Goal: Information Seeking & Learning: Learn about a topic

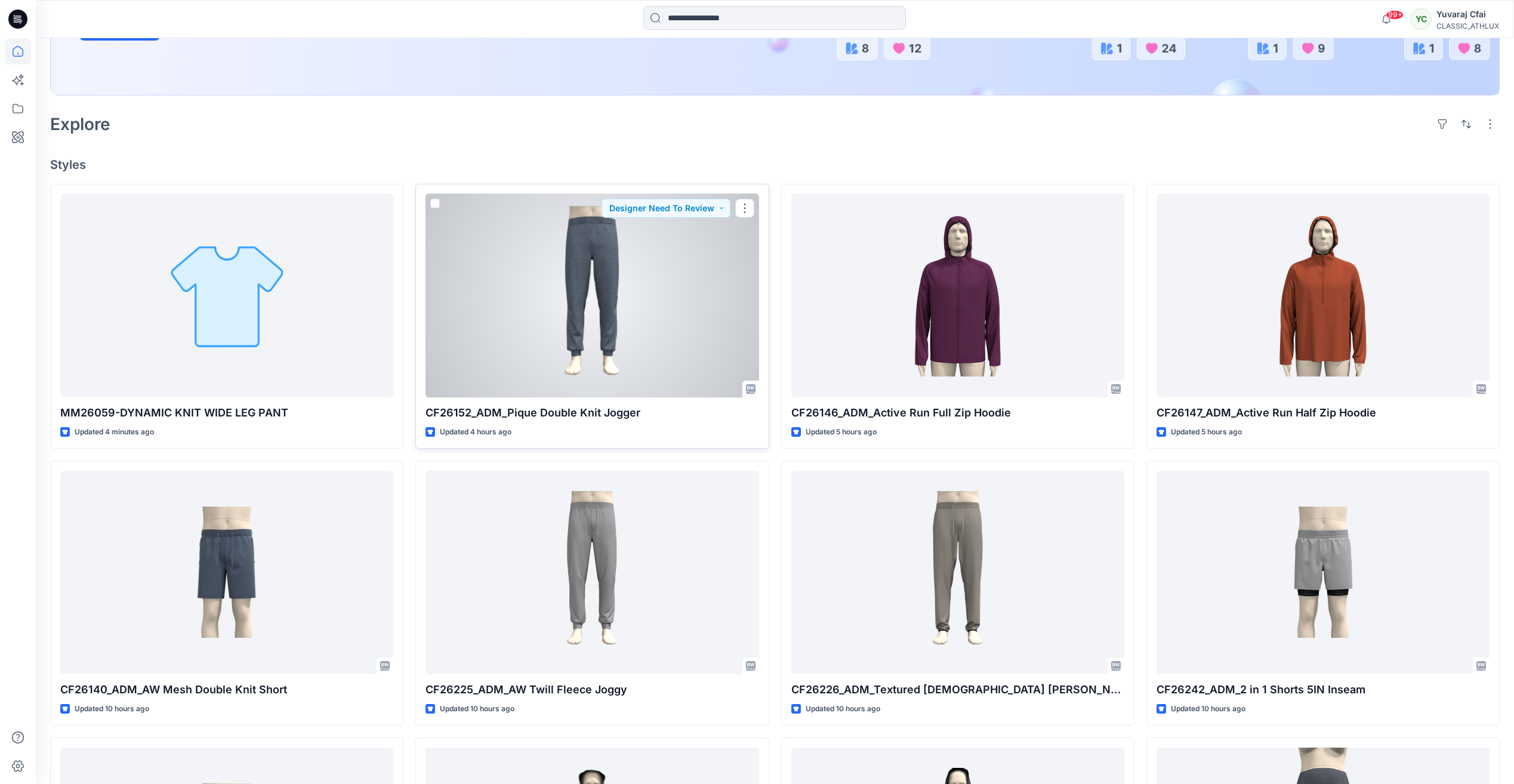
scroll to position [298, 0]
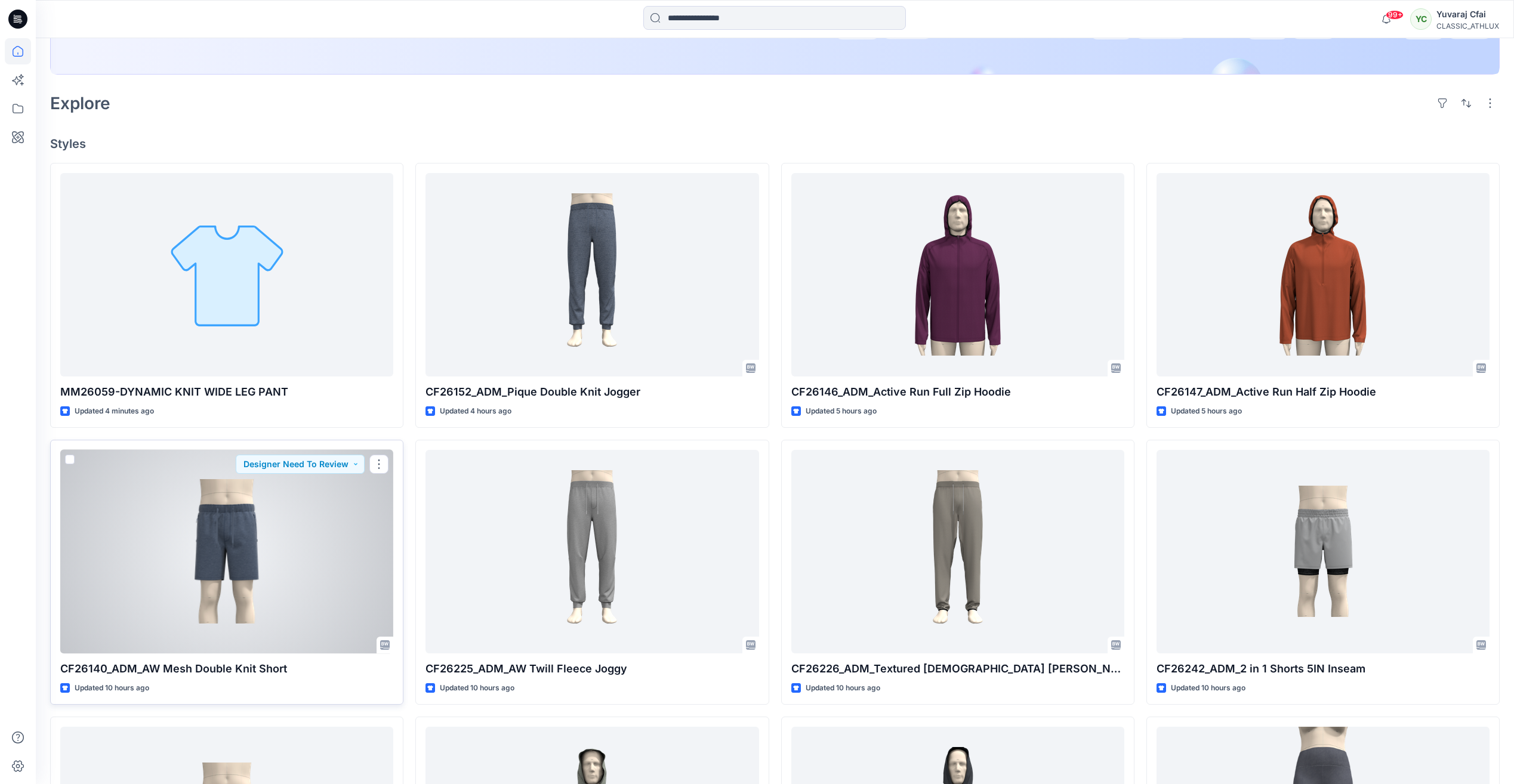
click at [209, 527] on div at bounding box center [227, 552] width 333 height 203
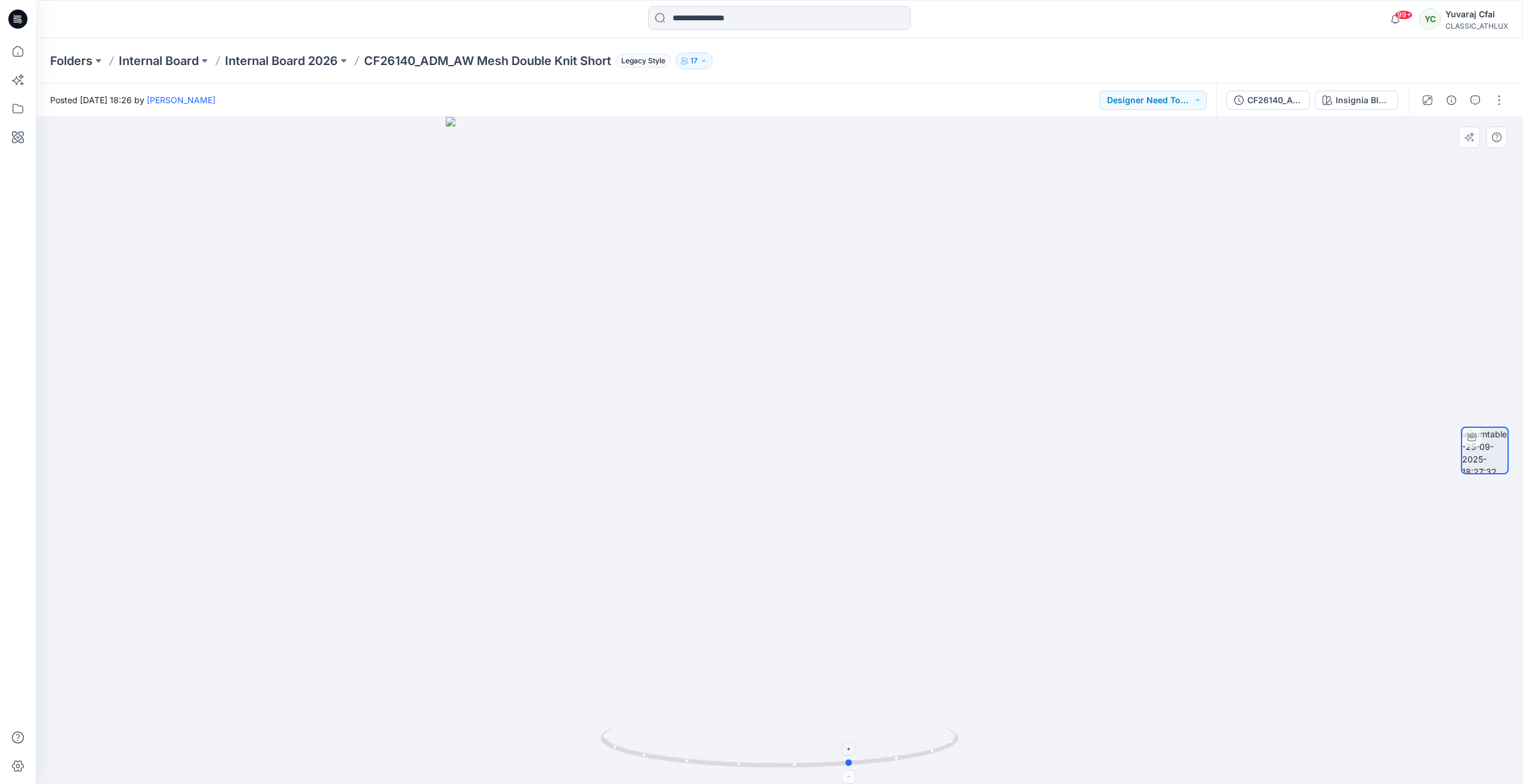
drag, startPoint x: 779, startPoint y: 770, endPoint x: 852, endPoint y: 767, distance: 73.1
click at [852, 771] on icon at bounding box center [780, 749] width 361 height 45
click at [570, 222] on img at bounding box center [779, 404] width 853 height 760
drag, startPoint x: 852, startPoint y: 761, endPoint x: 895, endPoint y: 716, distance: 62.2
click at [895, 716] on div at bounding box center [779, 450] width 1487 height 667
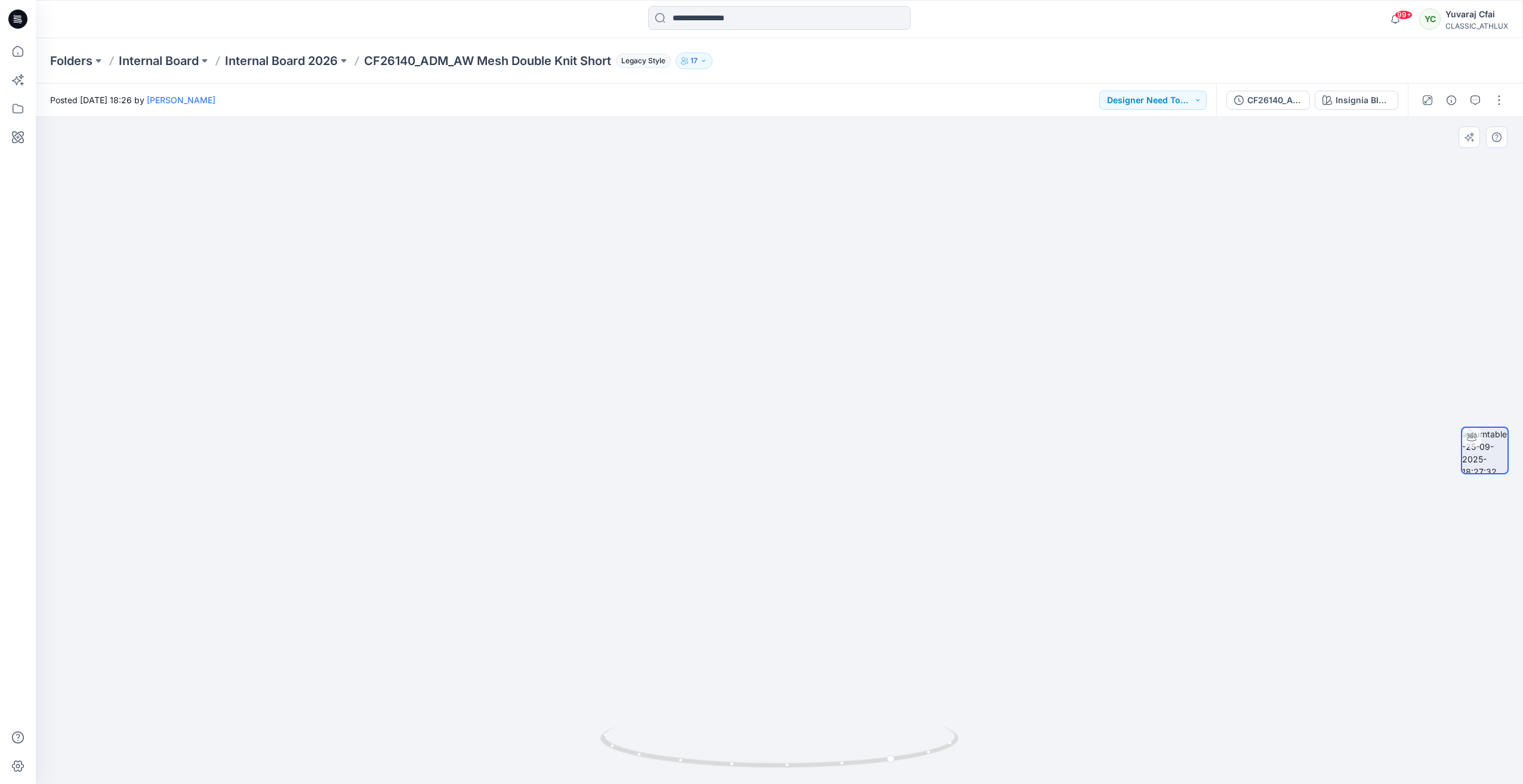
click at [1135, 389] on img at bounding box center [779, 404] width 853 height 760
drag, startPoint x: 791, startPoint y: 768, endPoint x: 724, endPoint y: 763, distance: 67.2
click at [724, 763] on icon at bounding box center [780, 749] width 361 height 45
drag, startPoint x: 770, startPoint y: 767, endPoint x: 849, endPoint y: 657, distance: 135.4
click at [849, 763] on icon at bounding box center [780, 749] width 361 height 45
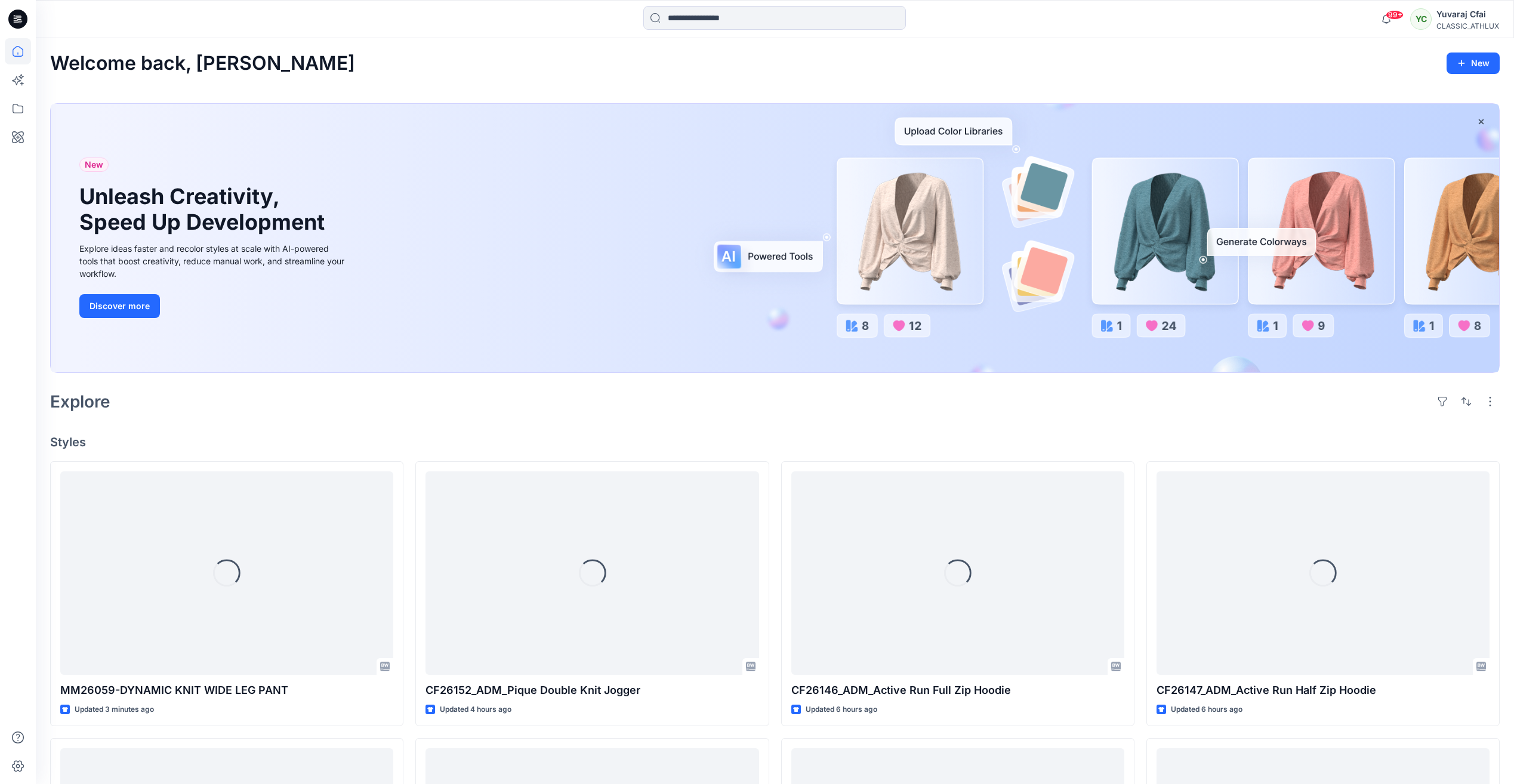
click at [727, 5] on div "99+ Notifications [PERSON_NAME] has updated CF26152_ADM_Pique Double Knit Jogge…" at bounding box center [775, 19] width 1478 height 38
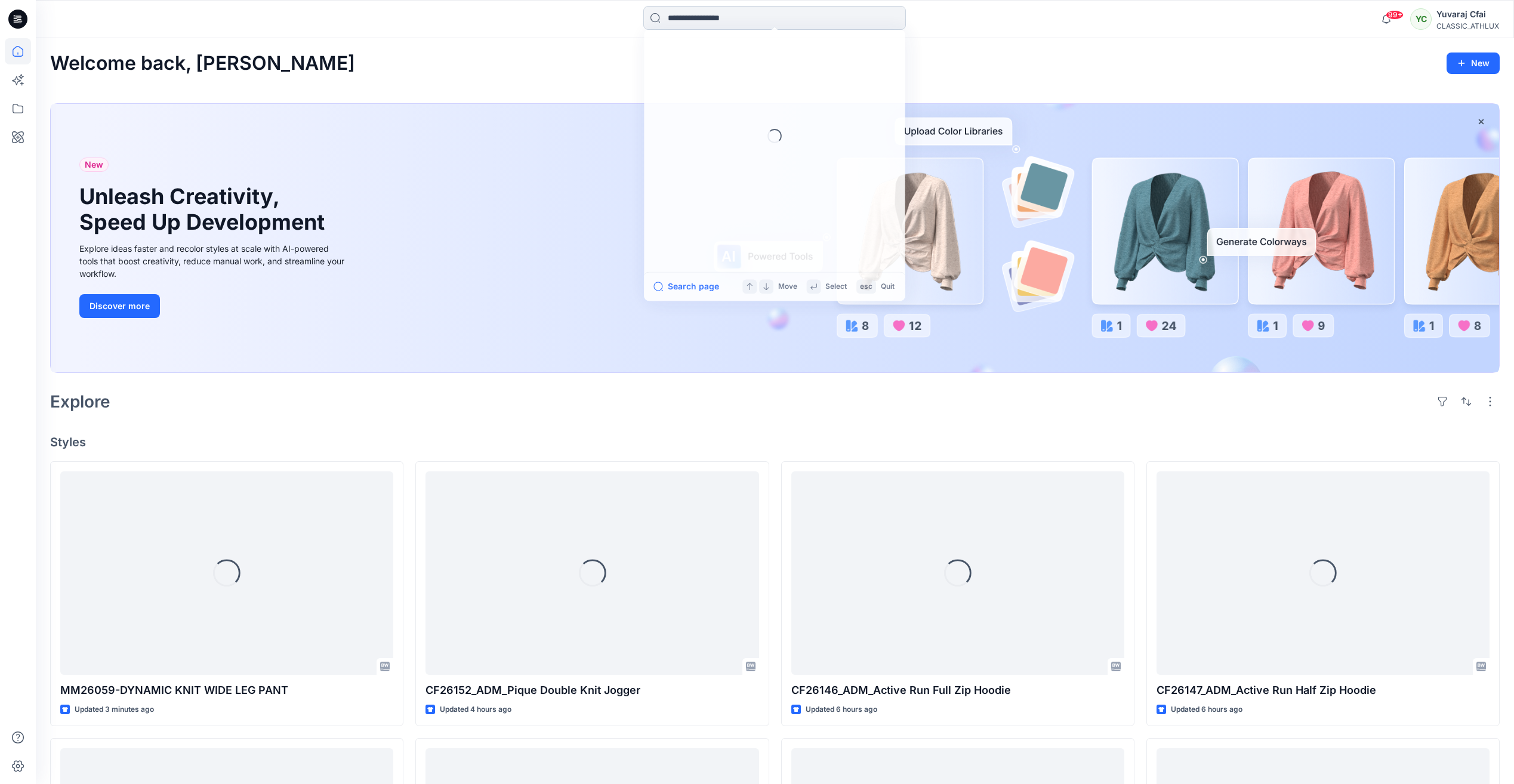
click at [735, 17] on input at bounding box center [774, 17] width 262 height 24
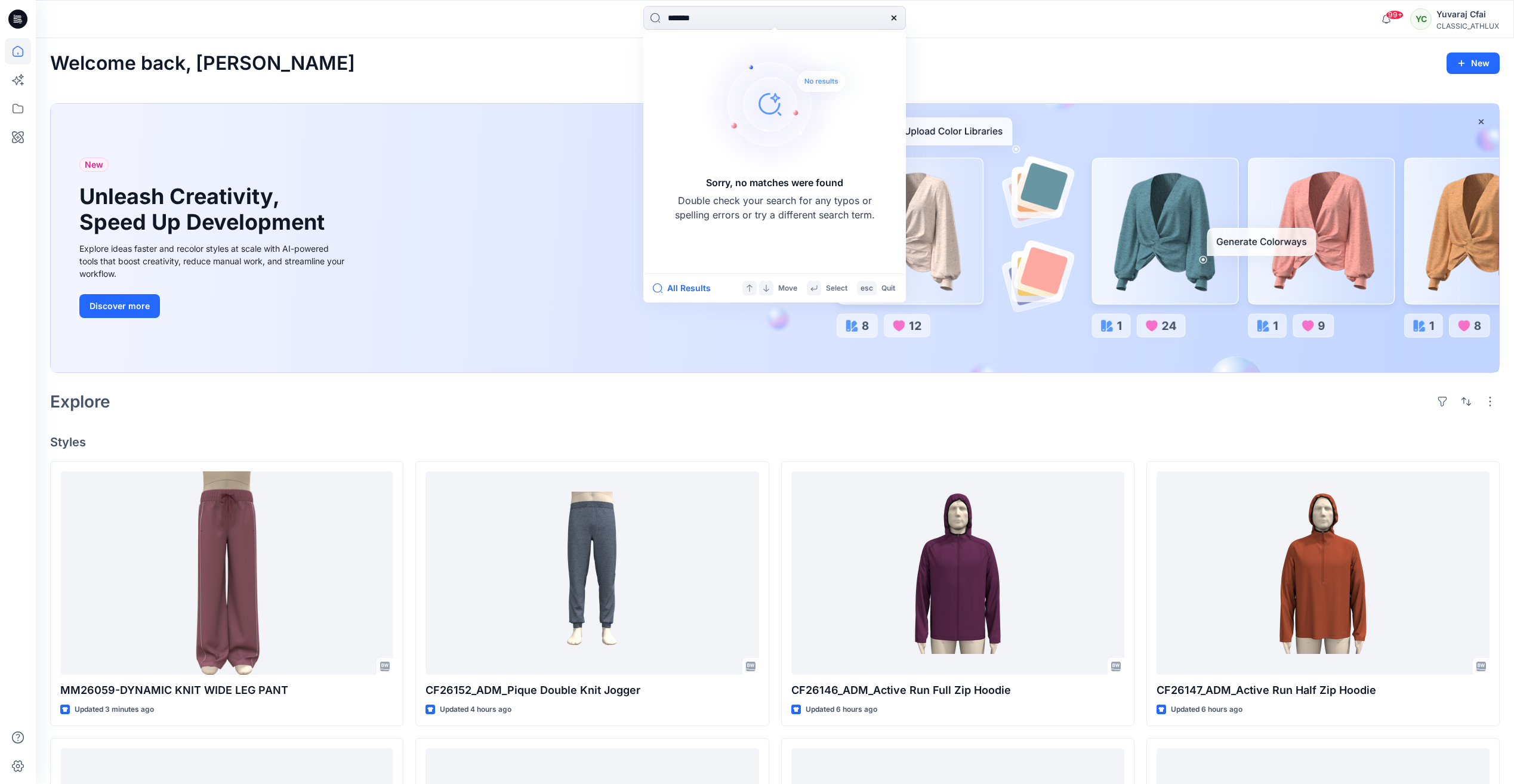
type input "*******"
click at [890, 17] on icon at bounding box center [893, 17] width 9 height 9
